Goal: Register for event/course

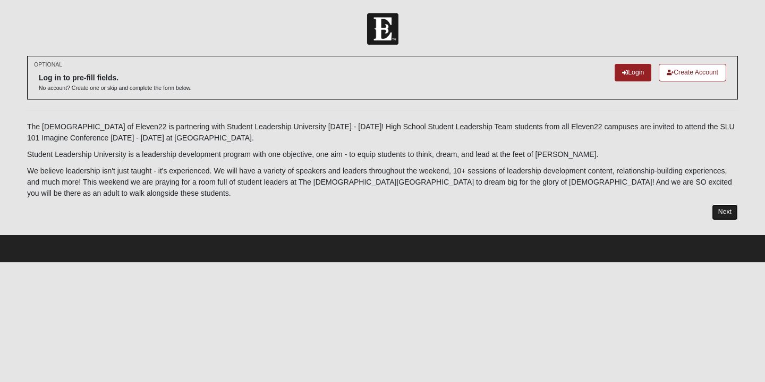
click at [730, 212] on link "Next" at bounding box center [725, 211] width 26 height 15
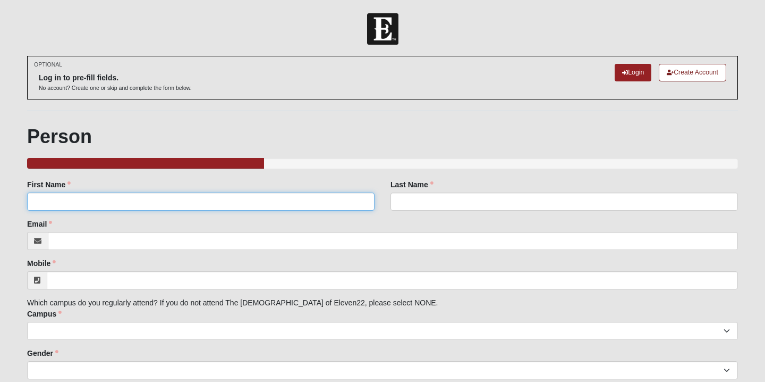
click at [268, 202] on input "First Name" at bounding box center [201, 201] width 348 height 18
type input "Makenna"
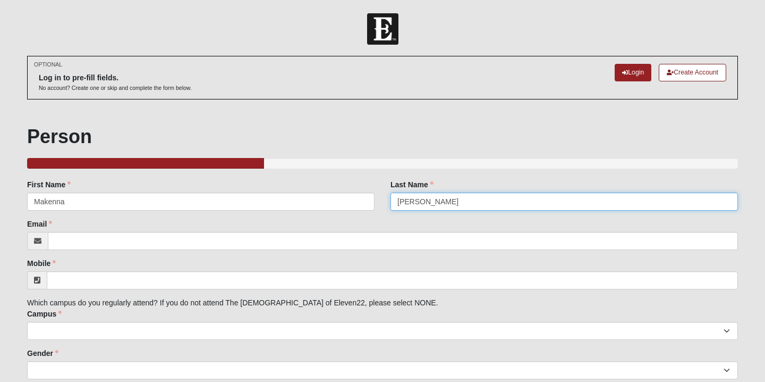
type input "[PERSON_NAME]"
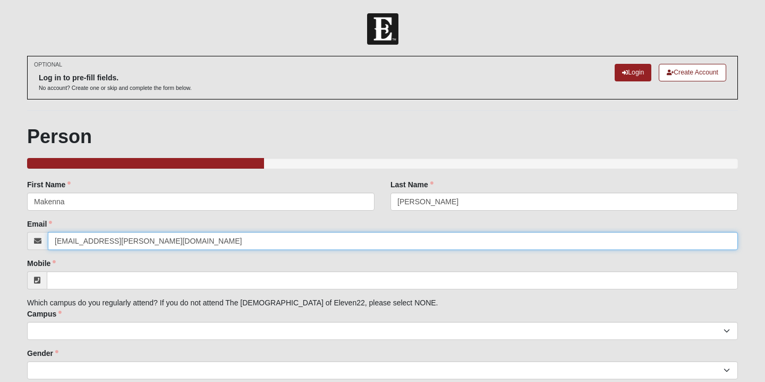
type input "[EMAIL_ADDRESS][PERSON_NAME][DOMAIN_NAME]"
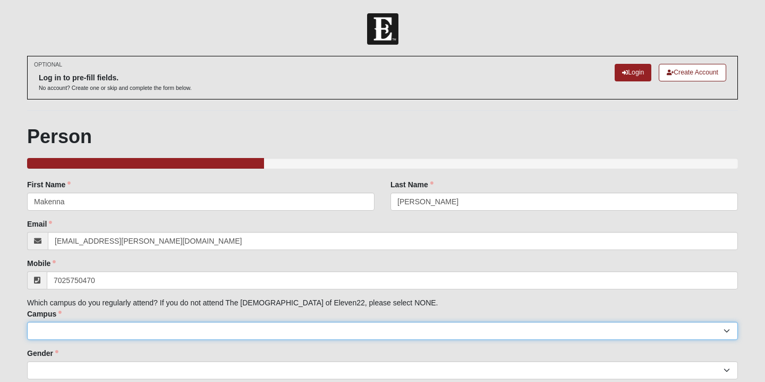
type input "[PHONE_NUMBER]"
select select "2"
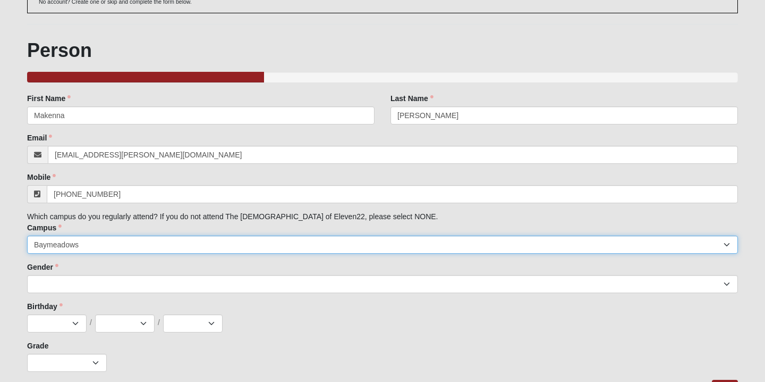
scroll to position [88, 0]
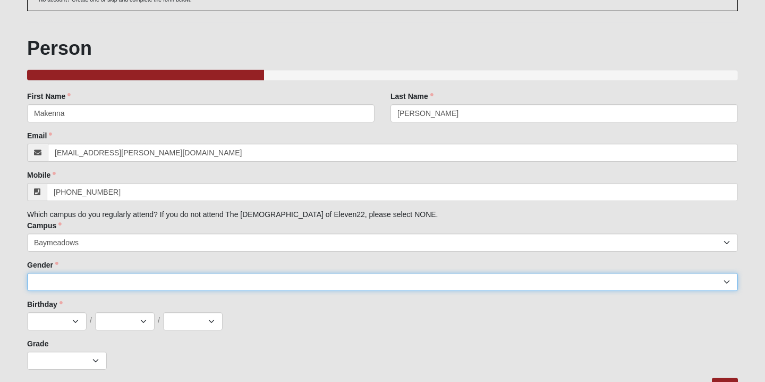
select select "2"
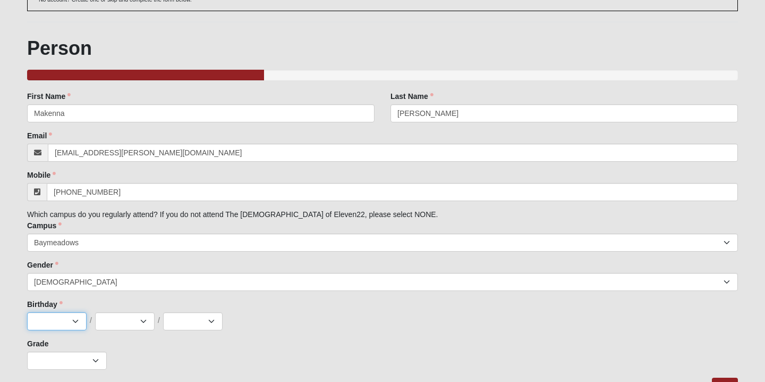
scroll to position [141, 0]
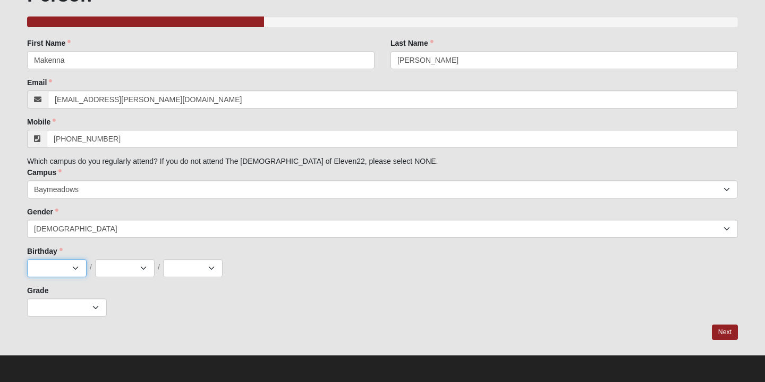
click at [67, 265] on select "Jan Feb Mar Apr May Jun [DATE] Aug Sep Oct Nov Dec" at bounding box center [57, 268] width 60 height 18
select select "4"
click at [27, 259] on select "Jan Feb Mar Apr May Jun [DATE] Aug Sep Oct Nov Dec" at bounding box center [57, 268] width 60 height 18
click at [119, 272] on select "1 2 3 4 5 6 7 8 9 10 11 12 13 14 15 16 17 18 19 20 21 22 23 24 25 26 27 28 29 3…" at bounding box center [125, 268] width 60 height 18
select select "8"
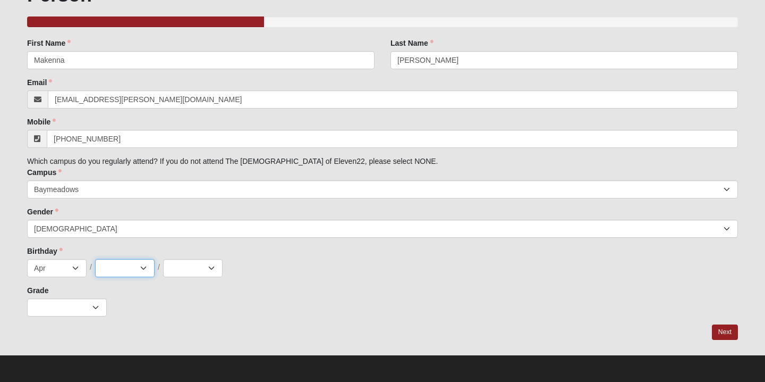
click at [95, 259] on select "1 2 3 4 5 6 7 8 9 10 11 12 13 14 15 16 17 18 19 20 21 22 23 24 25 26 27 28 29 3…" at bounding box center [125, 268] width 60 height 18
click at [183, 262] on select "2025 2024 2023 2022 2021 2020 2019 2018 2017 2016 2015 2014 2013 2012 2011 2010…" at bounding box center [193, 268] width 60 height 18
select select "1996"
click at [163, 259] on select "2025 2024 2023 2022 2021 2020 2019 2018 2017 2016 2015 2014 2013 2012 2011 2010…" at bounding box center [193, 268] width 60 height 18
click at [79, 303] on select "K 1st 2nd 3rd 4th 5th 6th 7th 8th 9th 10th 11th 12th" at bounding box center [67, 307] width 80 height 18
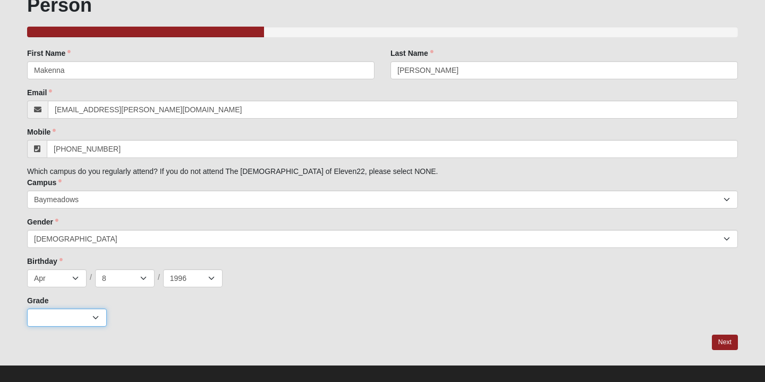
scroll to position [131, 0]
click at [729, 339] on link "Next" at bounding box center [725, 342] width 26 height 15
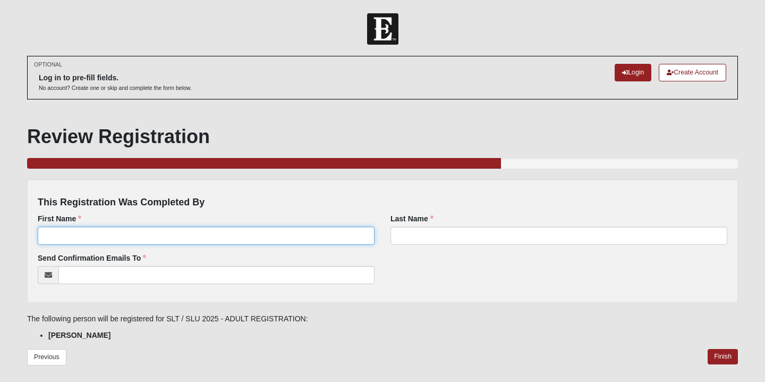
click at [211, 236] on input "First Name" at bounding box center [206, 235] width 337 height 18
type input "Makenna"
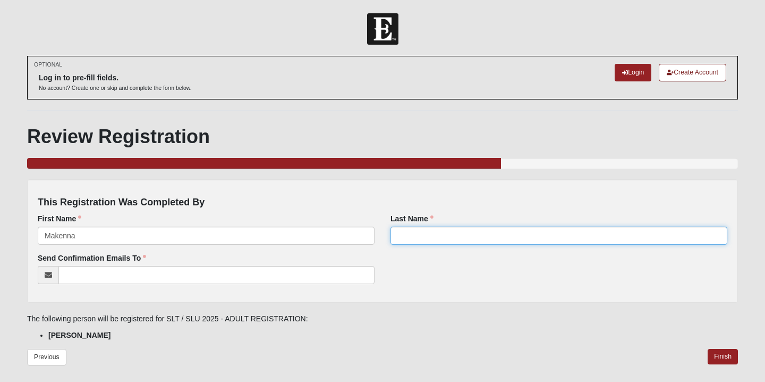
type input "A"
type input "[PERSON_NAME]"
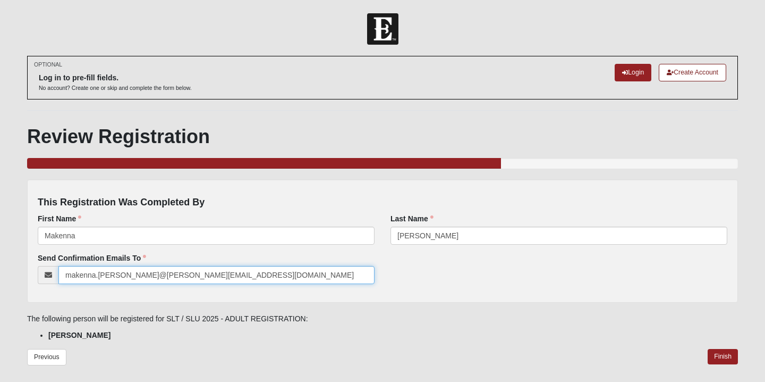
scroll to position [41, 0]
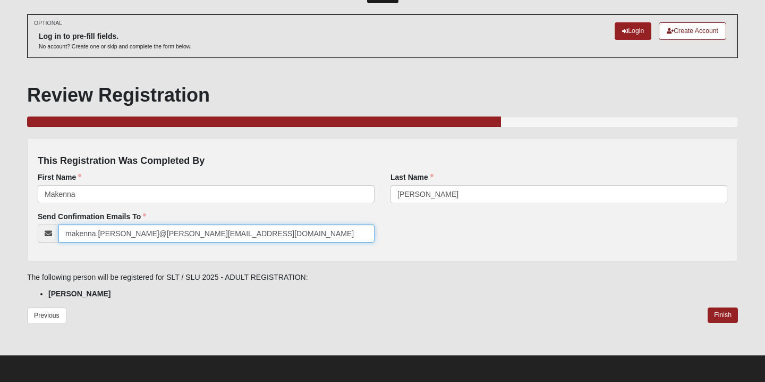
click at [121, 233] on input "makenna.[PERSON_NAME]@[PERSON_NAME][EMAIL_ADDRESS][DOMAIN_NAME]" at bounding box center [216, 233] width 316 height 18
click at [136, 232] on input "makenna.[PERSON_NAME]@[PERSON_NAME][EMAIL_ADDRESS][DOMAIN_NAME]" at bounding box center [216, 233] width 316 height 18
type input "[EMAIL_ADDRESS][PERSON_NAME][DOMAIN_NAME]"
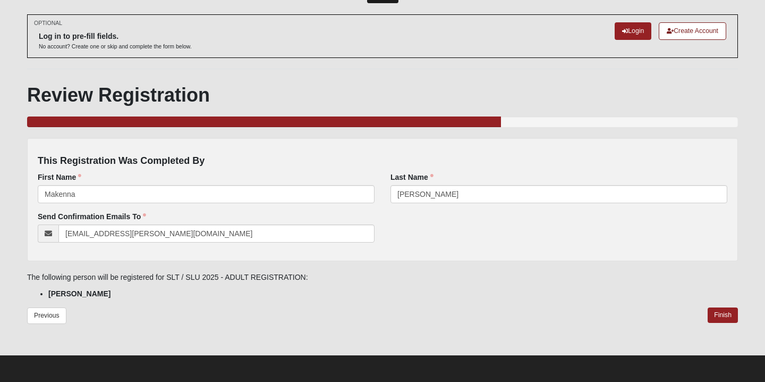
click at [235, 258] on div "This Registration Was Completed By First Name Makenna First Name is required. L…" at bounding box center [382, 199] width 711 height 123
click at [725, 319] on link "Finish" at bounding box center [723, 314] width 30 height 15
